Goal: Information Seeking & Learning: Learn about a topic

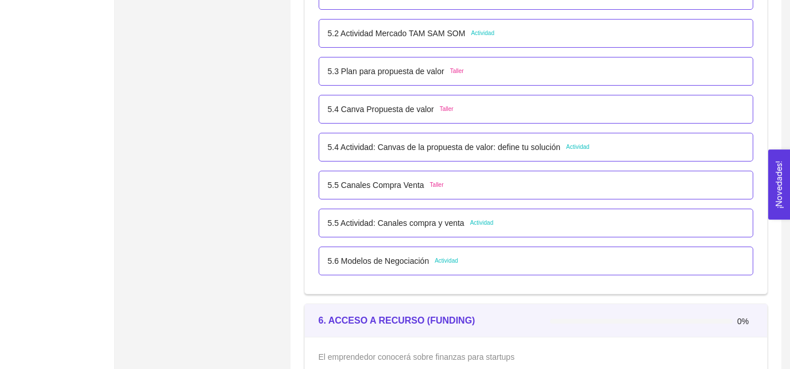
scroll to position [2368, 0]
click at [497, 186] on div "5.5 Canales Compra Venta Taller" at bounding box center [536, 184] width 417 height 13
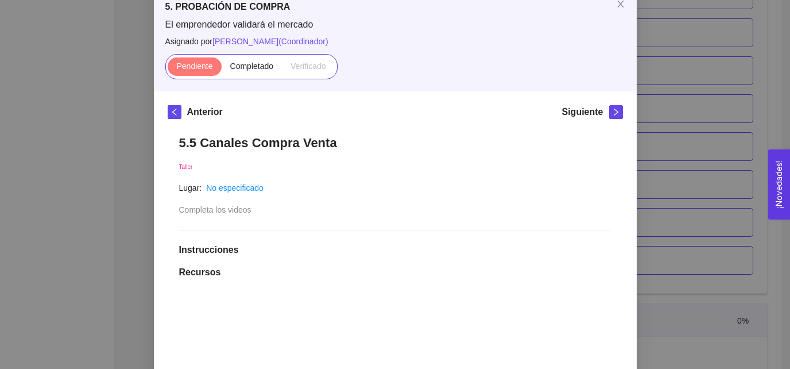
scroll to position [70, 0]
click at [368, 141] on h1 "5.5 Canales Compra Venta" at bounding box center [395, 142] width 433 height 16
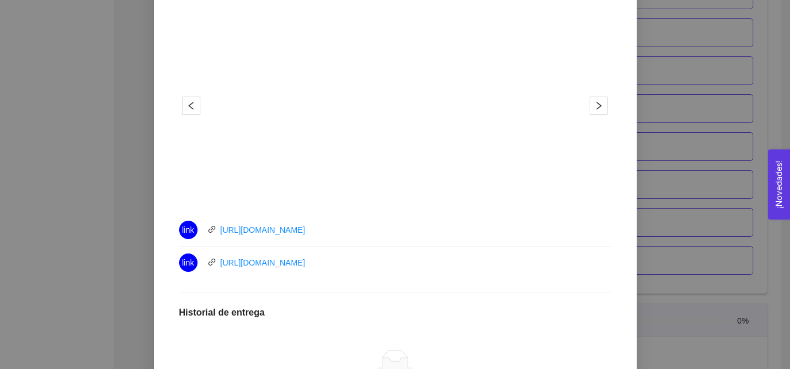
scroll to position [360, 0]
click at [360, 226] on div "link [URL][DOMAIN_NAME]" at bounding box center [308, 228] width 259 height 18
click at [342, 262] on div "link [URL][DOMAIN_NAME]" at bounding box center [308, 261] width 259 height 18
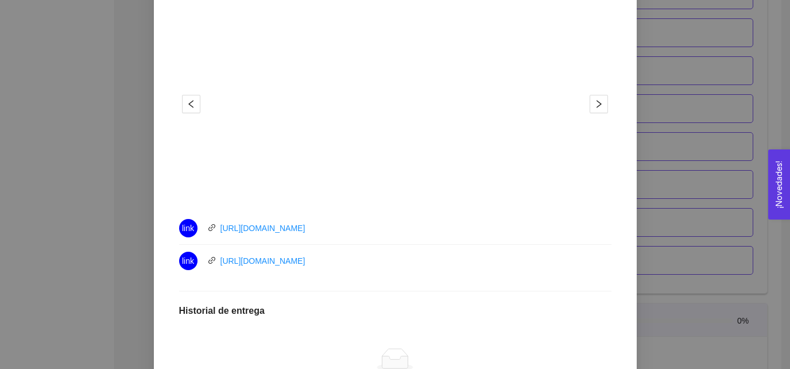
click at [342, 262] on div "link [URL][DOMAIN_NAME]" at bounding box center [308, 261] width 259 height 18
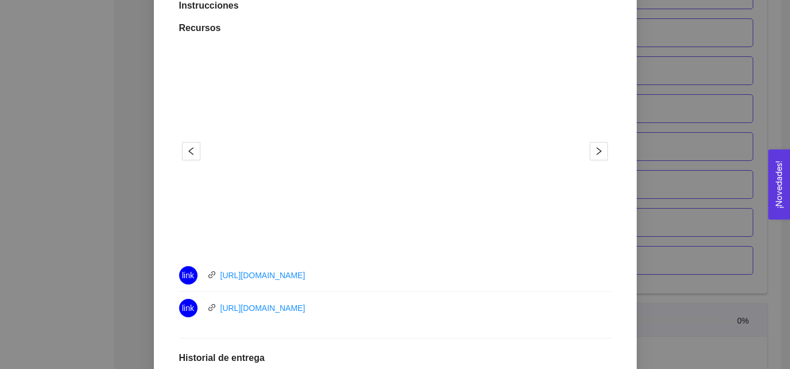
scroll to position [313, 0]
click at [620, 278] on div "5.5 Canales Compra Venta Taller Lugar: No especificado Completa los videos Inst…" at bounding box center [396, 216] width 456 height 673
click at [599, 150] on icon "right" at bounding box center [599, 151] width 9 height 9
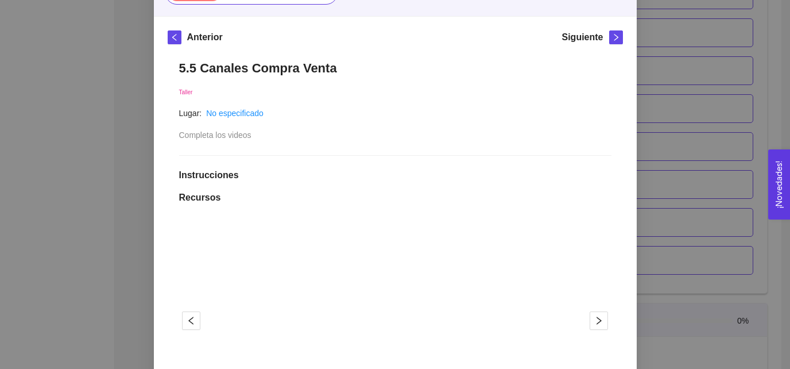
scroll to position [80, 0]
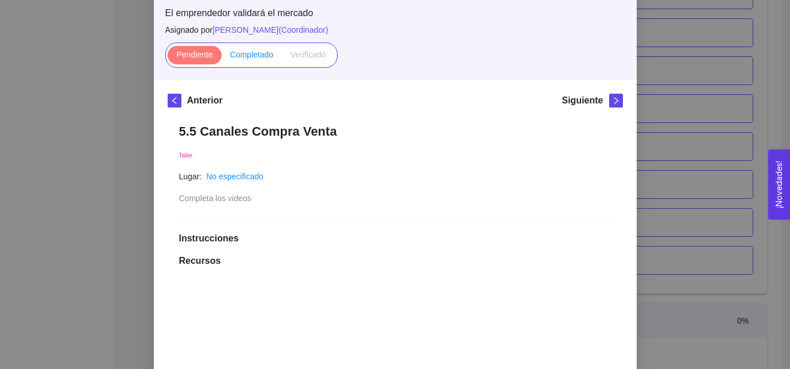
click at [265, 50] on span "Completado" at bounding box center [252, 54] width 44 height 9
click at [222, 57] on input "Completado" at bounding box center [222, 57] width 0 height 0
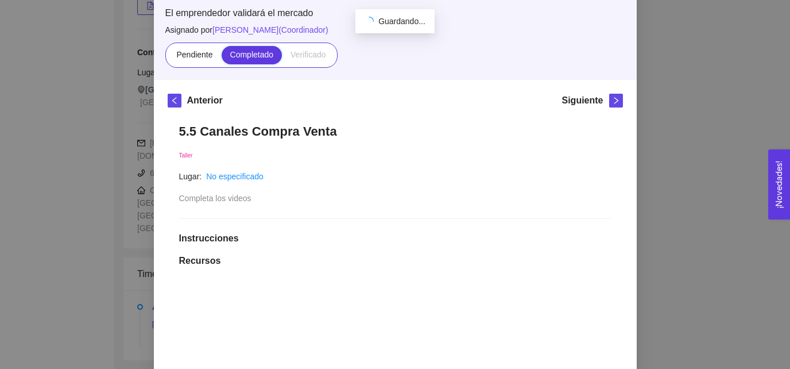
scroll to position [241, 0]
click at [668, 117] on div "5. PROBACIÓN DE COMPRA El emprendedor validará el mercado Asignado por [PERSON_…" at bounding box center [395, 184] width 790 height 369
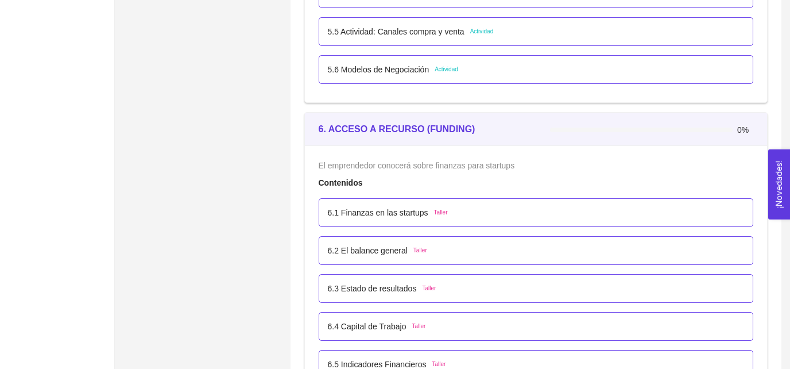
scroll to position [2592, 0]
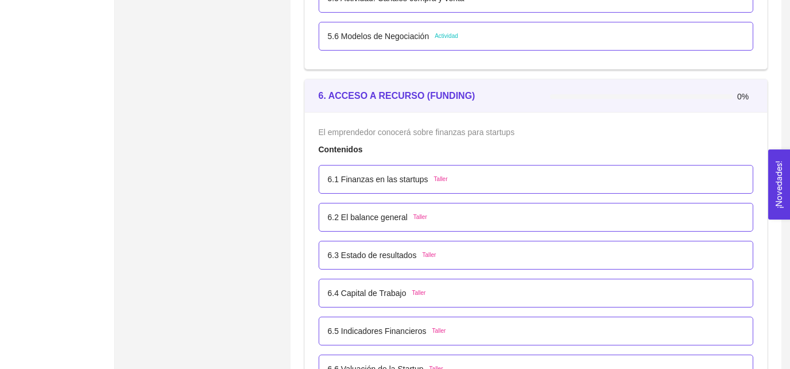
click at [489, 97] on div "6. ACCESO A RECURSO (FUNDING)" at bounding box center [435, 95] width 232 height 14
click at [486, 165] on div "6.1 Finanzas en las startups Taller" at bounding box center [536, 179] width 435 height 29
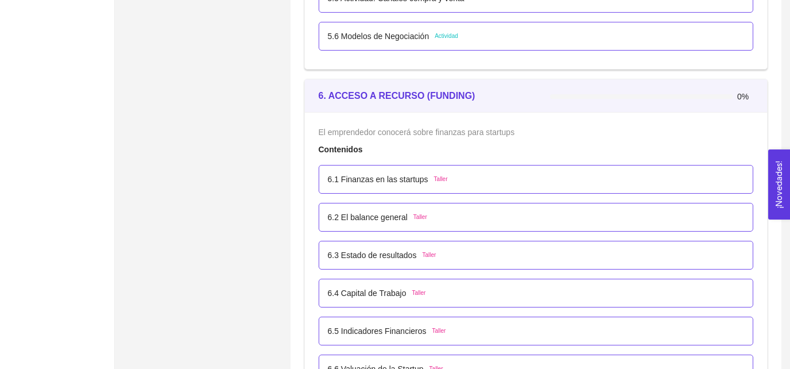
click at [486, 165] on div "6.1 Finanzas en las startups Taller" at bounding box center [536, 179] width 435 height 29
click at [440, 182] on div "6.1 Finanzas en las startups Taller" at bounding box center [388, 179] width 120 height 13
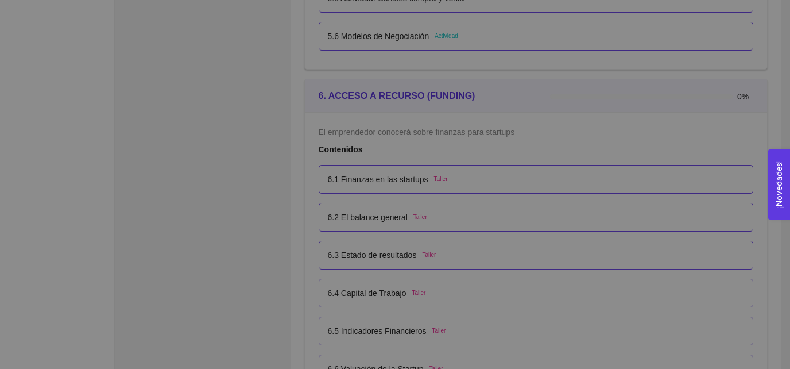
scroll to position [0, 0]
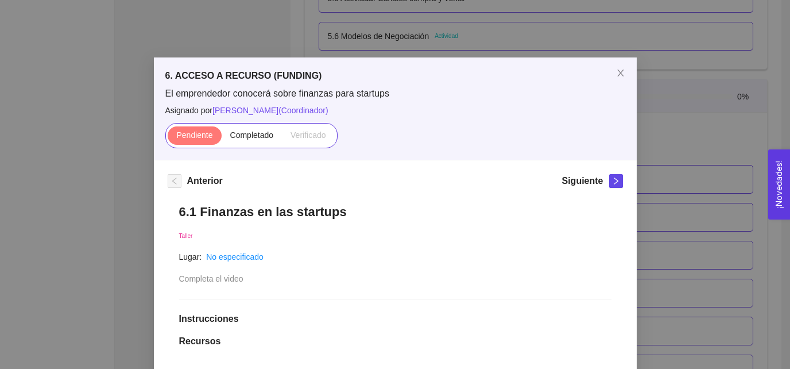
click at [398, 76] on h5 "6. ACCESO A RECURSO (FUNDING)" at bounding box center [395, 76] width 460 height 14
click at [357, 213] on h1 "6.1 Finanzas en las startups" at bounding box center [395, 212] width 433 height 16
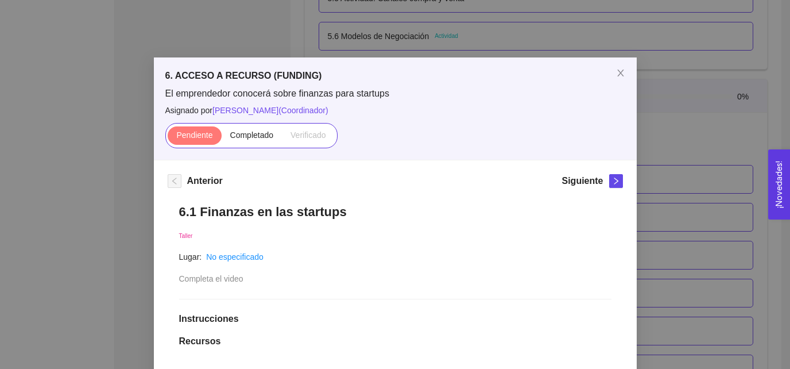
click at [357, 213] on h1 "6.1 Finanzas en las startups" at bounding box center [395, 212] width 433 height 16
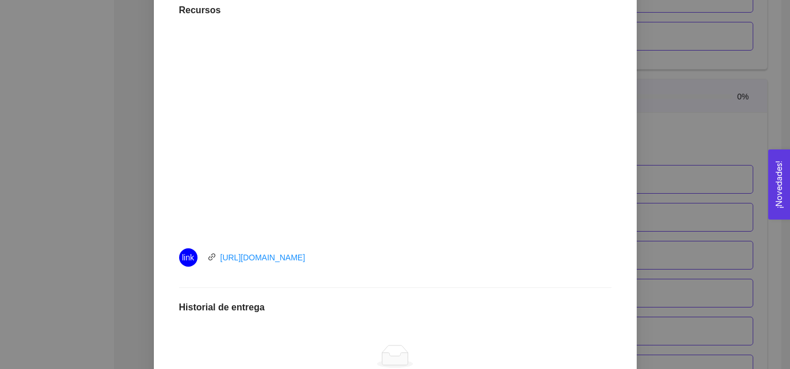
scroll to position [332, 0]
click at [415, 260] on div "link [URL][DOMAIN_NAME]" at bounding box center [308, 256] width 259 height 18
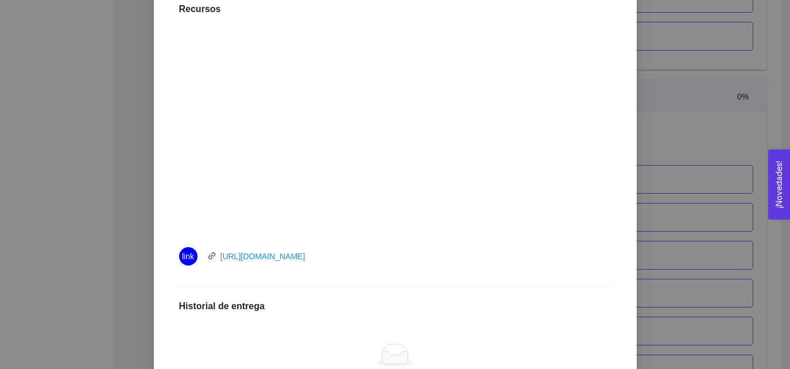
click at [415, 260] on div "link [URL][DOMAIN_NAME]" at bounding box center [308, 256] width 259 height 18
click at [306, 256] on link "[URL][DOMAIN_NAME]" at bounding box center [263, 256] width 85 height 9
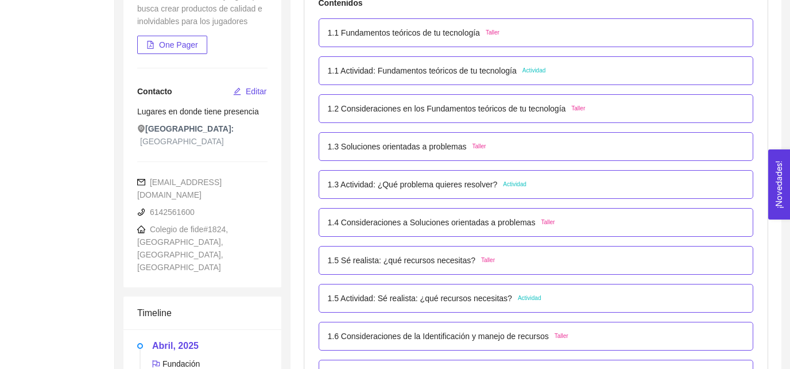
scroll to position [2592, 0]
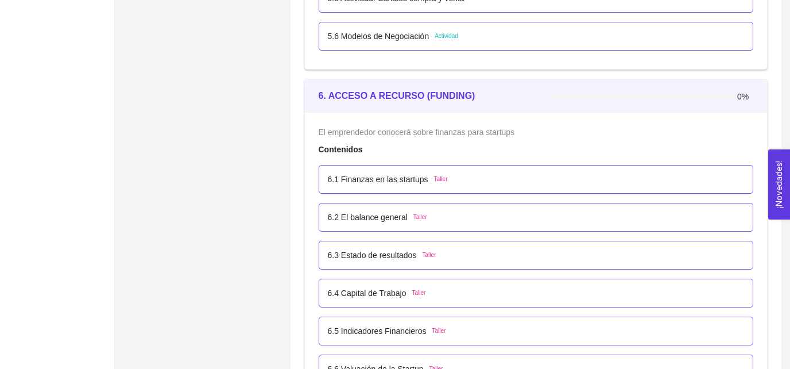
click at [487, 183] on div "6.1 Finanzas en las startups Taller" at bounding box center [536, 179] width 435 height 29
click at [395, 176] on p "6.1 Finanzas en las startups" at bounding box center [378, 179] width 101 height 13
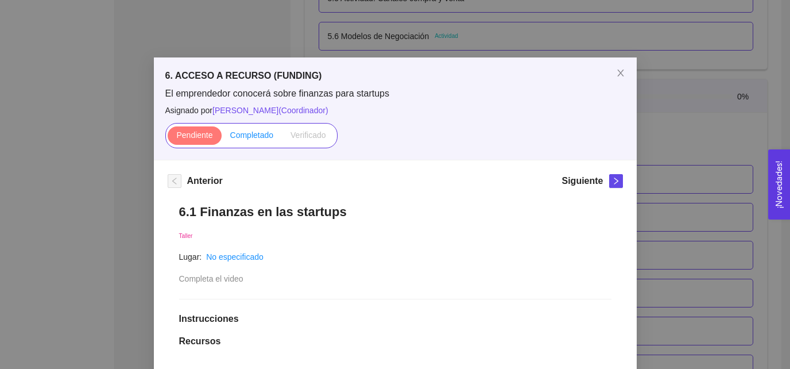
click at [245, 130] on span "Completado" at bounding box center [252, 134] width 44 height 9
click at [222, 138] on input "Completado" at bounding box center [222, 138] width 0 height 0
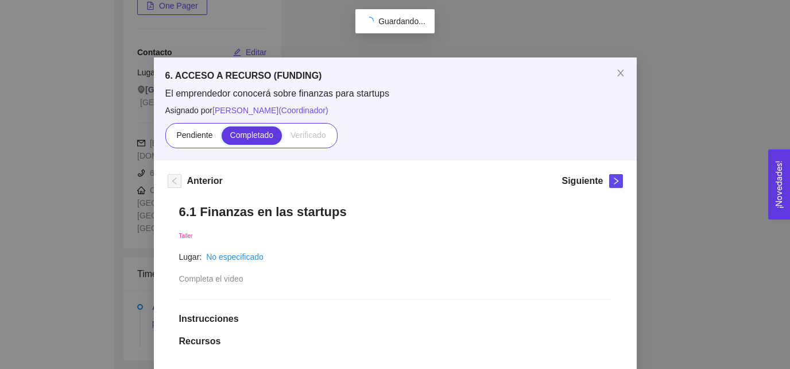
scroll to position [241, 0]
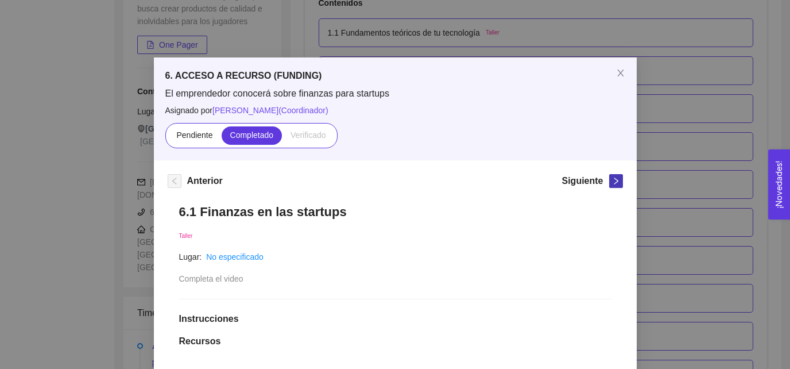
click at [617, 183] on icon "right" at bounding box center [616, 181] width 8 height 8
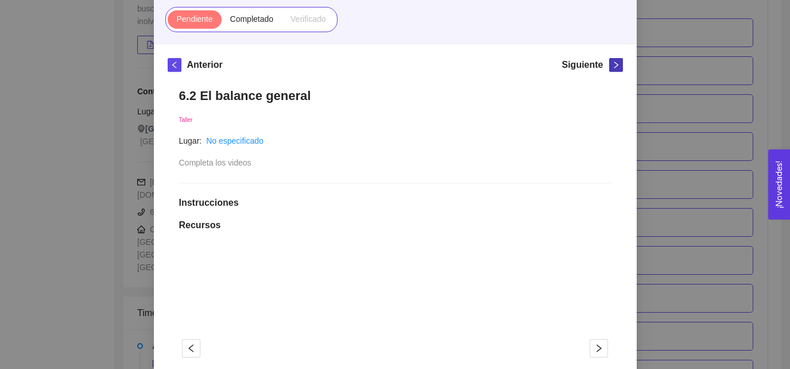
scroll to position [59, 0]
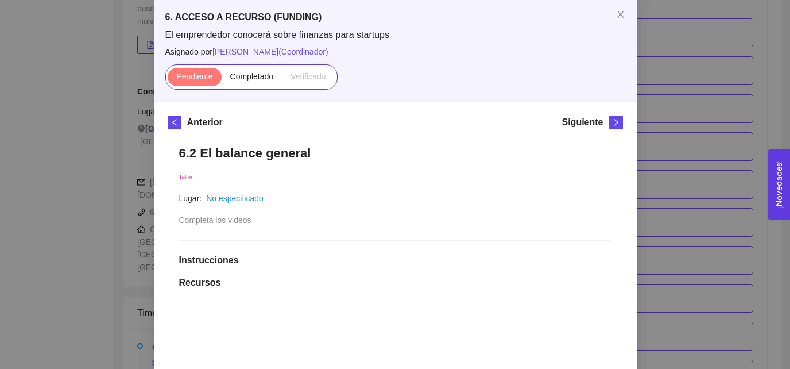
click at [390, 147] on h1 "6.2 El balance general" at bounding box center [395, 153] width 433 height 16
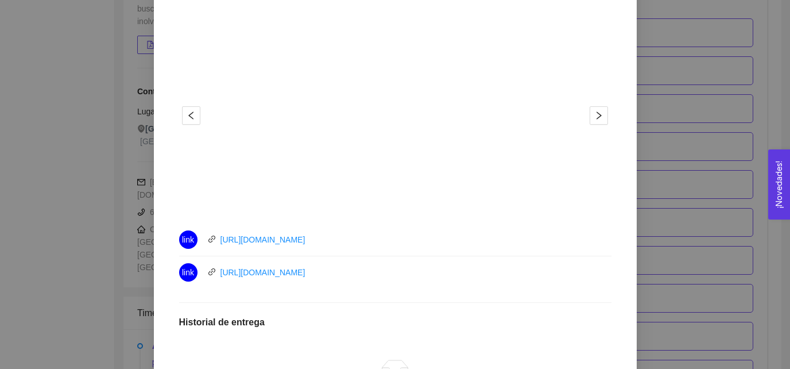
scroll to position [350, 0]
click at [383, 238] on div "link https://youtu.be/eh8aylkcHSQ" at bounding box center [308, 238] width 259 height 18
click at [344, 272] on div "link https://youtu.be/lfu8mIReRXk" at bounding box center [308, 271] width 259 height 18
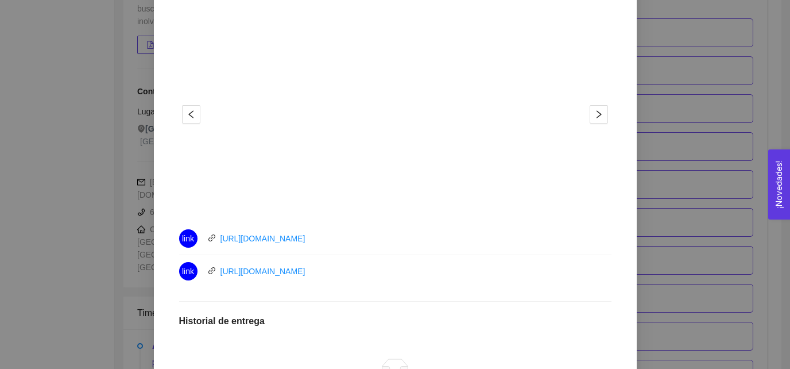
click at [344, 272] on div "link https://youtu.be/lfu8mIReRXk" at bounding box center [308, 271] width 259 height 18
click at [601, 104] on div "1 2" at bounding box center [395, 114] width 433 height 207
click at [600, 110] on icon "right" at bounding box center [599, 114] width 9 height 9
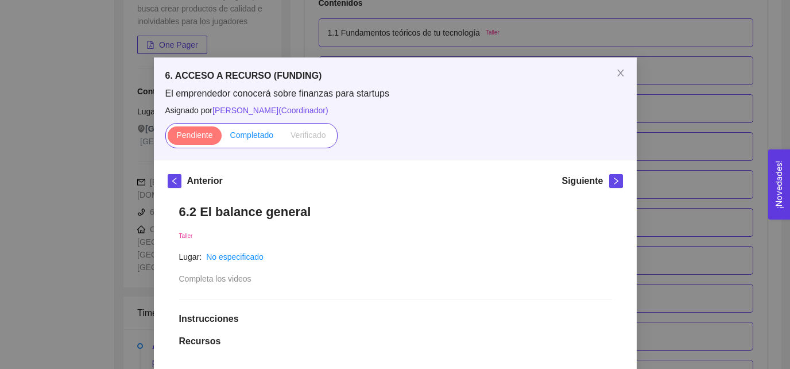
click at [245, 134] on span "Completado" at bounding box center [252, 134] width 44 height 9
click at [222, 138] on input "Completado" at bounding box center [222, 138] width 0 height 0
click at [623, 76] on icon "close" at bounding box center [621, 73] width 6 height 7
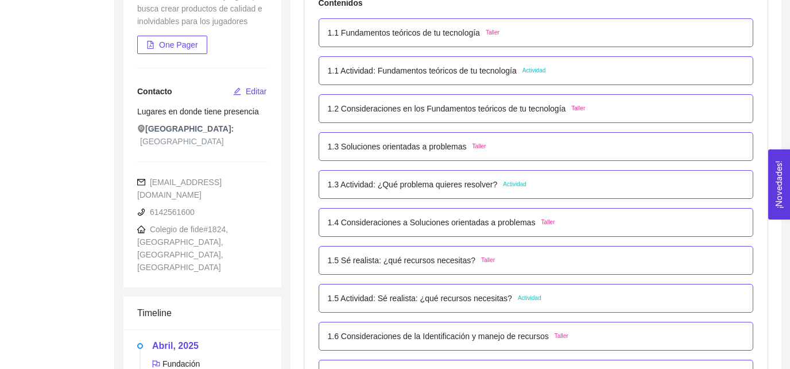
scroll to position [241, 0]
